Goal: Information Seeking & Learning: Learn about a topic

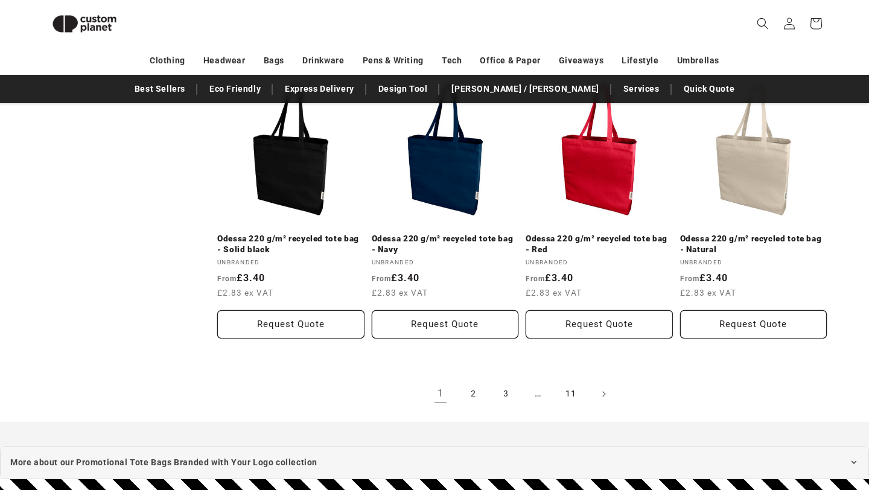
scroll to position [1293, 0]
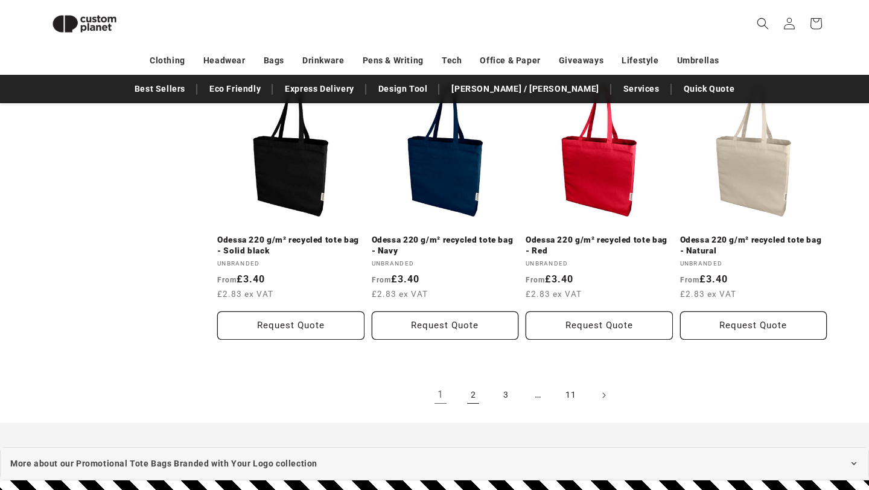
click at [475, 391] on link "2" at bounding box center [473, 395] width 27 height 27
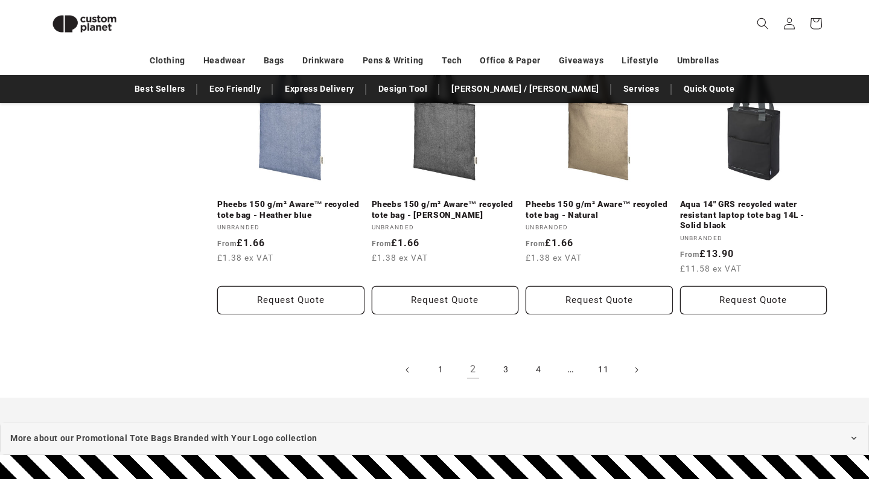
scroll to position [1471, 0]
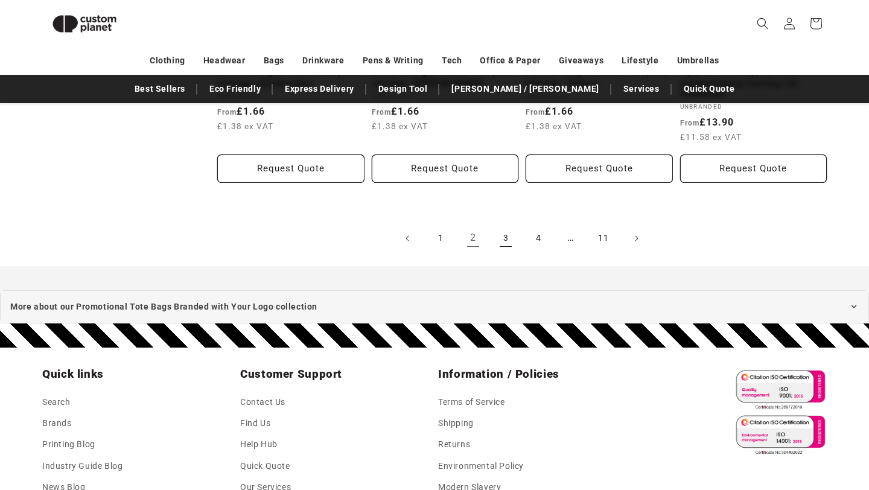
click at [504, 240] on link "3" at bounding box center [505, 238] width 27 height 27
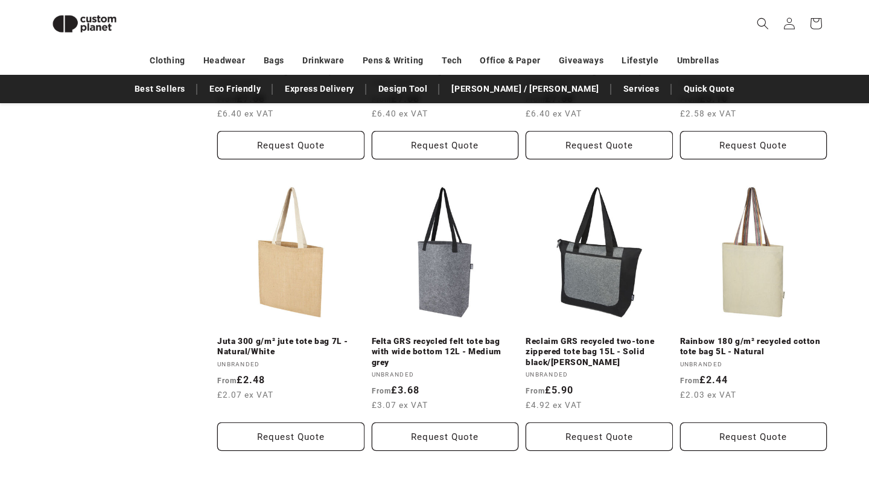
scroll to position [913, 0]
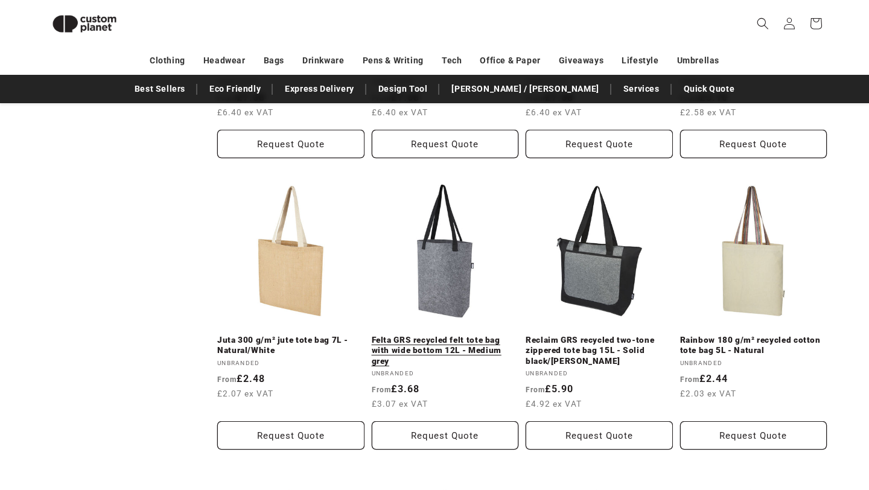
click at [469, 338] on link "Felta GRS recycled felt tote bag with wide bottom 12L - Medium grey" at bounding box center [445, 351] width 147 height 32
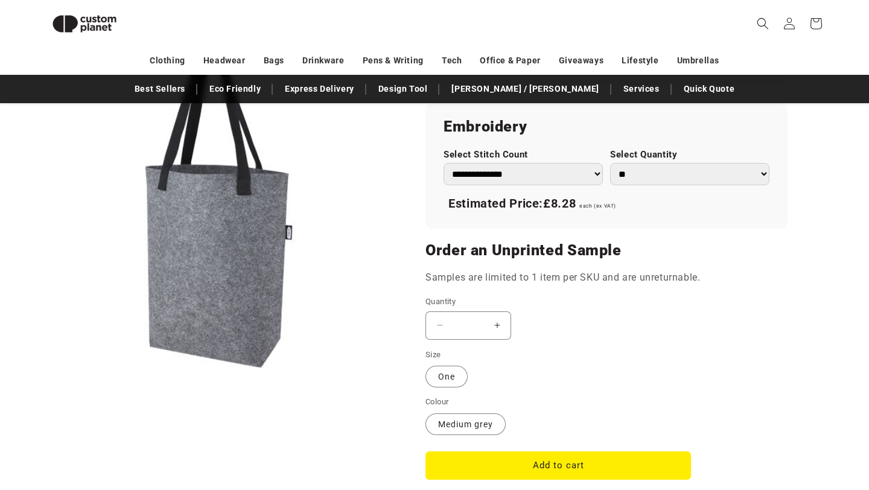
scroll to position [837, 0]
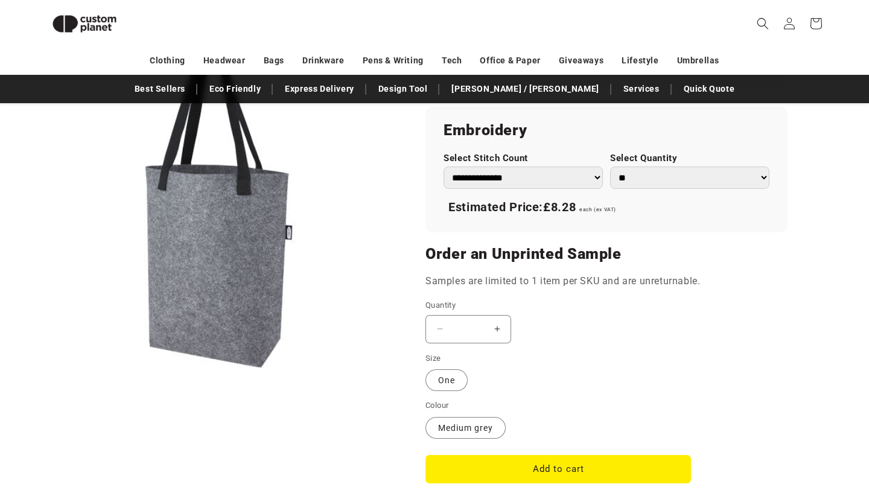
click at [599, 179] on select "**********" at bounding box center [522, 177] width 159 height 22
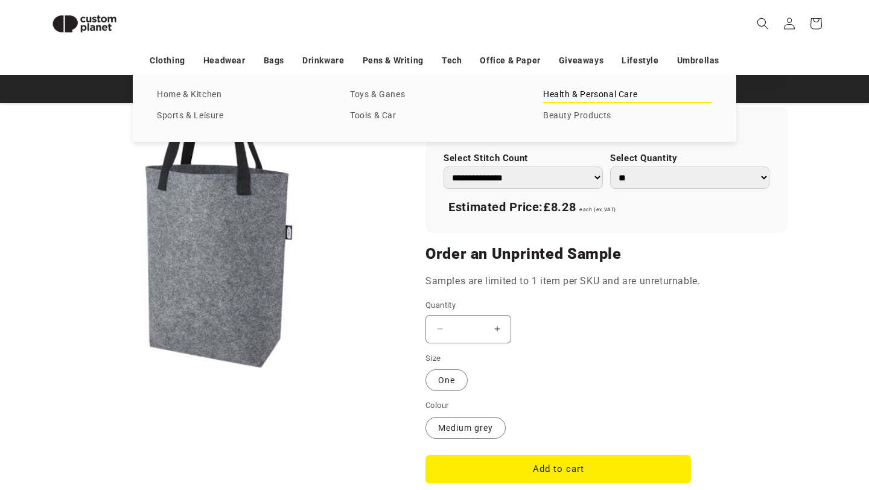
click at [599, 94] on link "Health & Personal Care" at bounding box center [627, 95] width 169 height 16
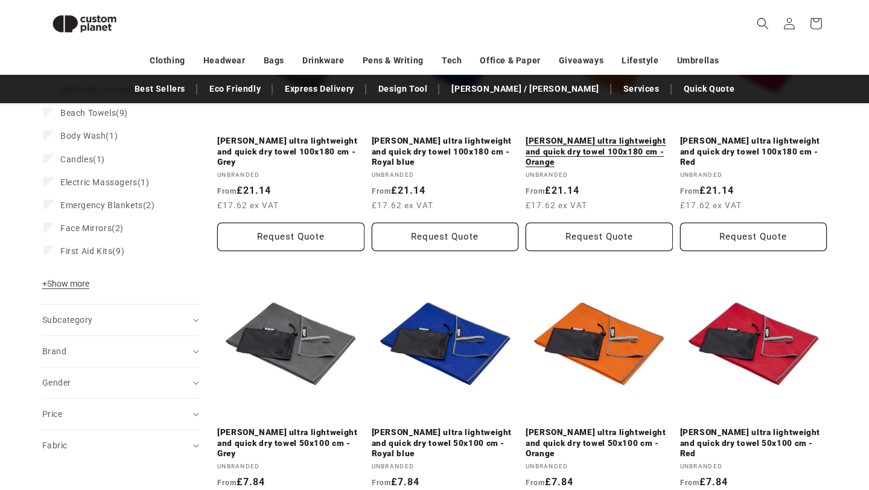
scroll to position [268, 0]
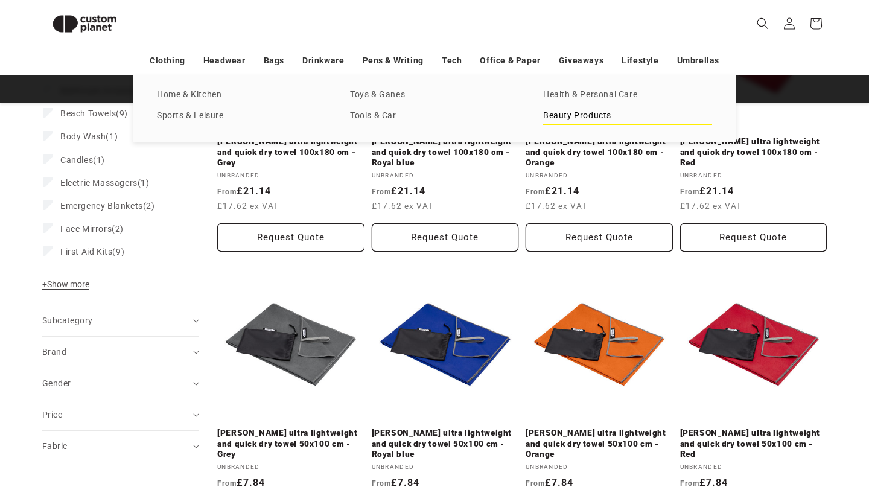
click at [590, 116] on link "Beauty Products" at bounding box center [627, 116] width 169 height 16
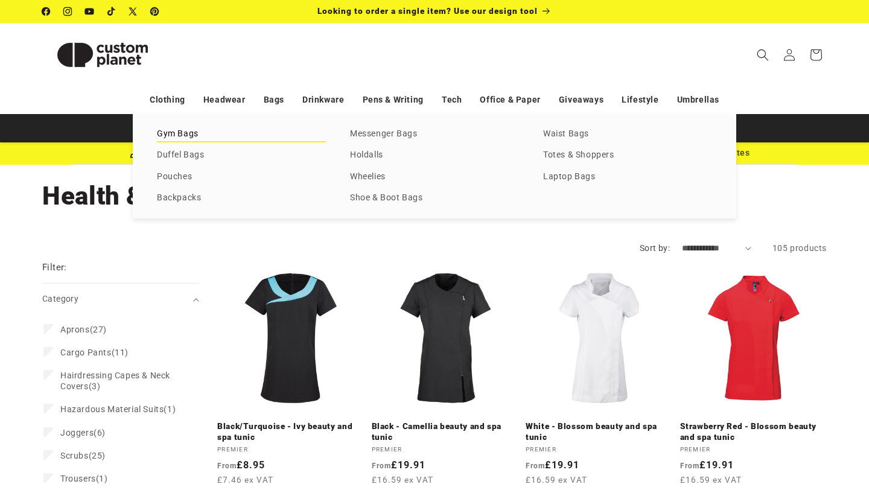
click at [189, 133] on link "Gym Bags" at bounding box center [241, 134] width 169 height 16
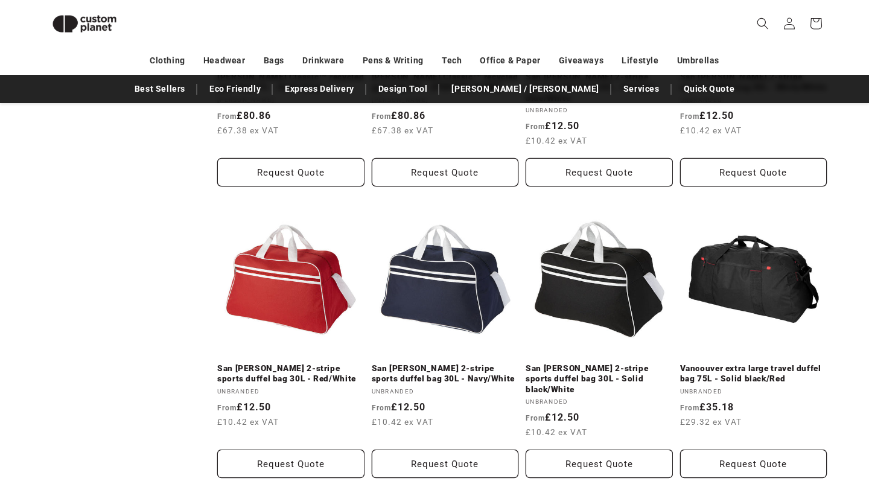
scroll to position [534, 0]
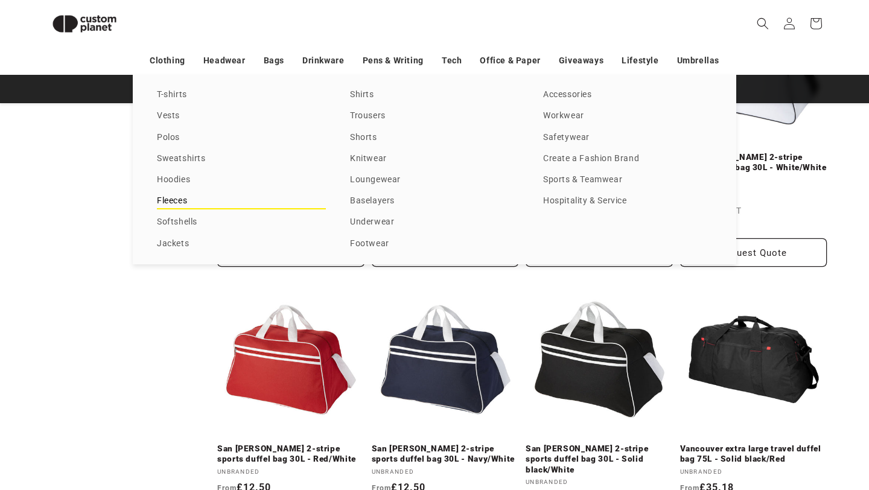
click at [166, 201] on link "Fleeces" at bounding box center [241, 201] width 169 height 16
